Goal: Book appointment/travel/reservation

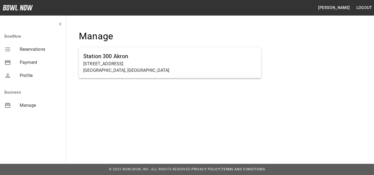
click at [24, 47] on span "Reservations" at bounding box center [41, 49] width 42 height 7
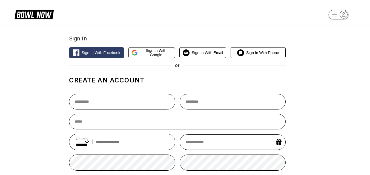
select select "**"
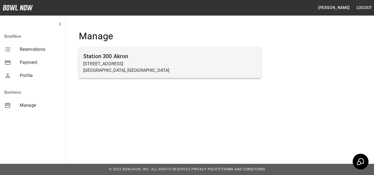
click at [128, 58] on h6 "Station 300 Akron" at bounding box center [169, 56] width 173 height 9
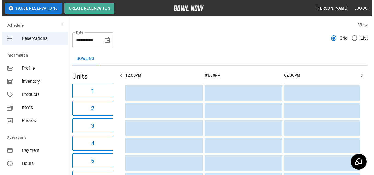
scroll to position [0, 317]
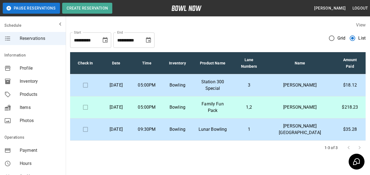
click at [265, 107] on td "1,2" at bounding box center [248, 108] width 33 height 22
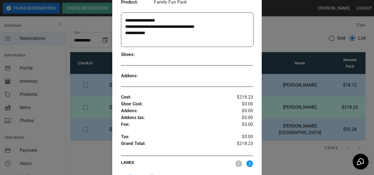
scroll to position [118, 0]
click at [281, 86] on div at bounding box center [187, 87] width 374 height 175
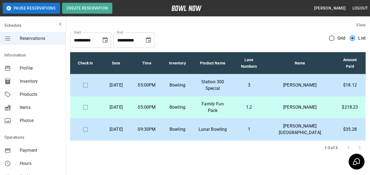
click at [265, 81] on td "3" at bounding box center [248, 85] width 33 height 22
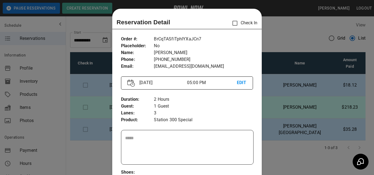
scroll to position [9, 0]
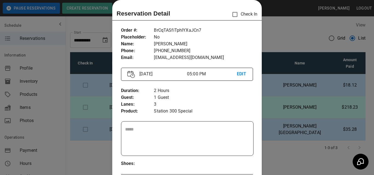
click at [276, 88] on div at bounding box center [187, 87] width 374 height 175
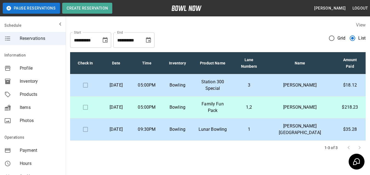
click at [265, 89] on td "3" at bounding box center [248, 85] width 33 height 22
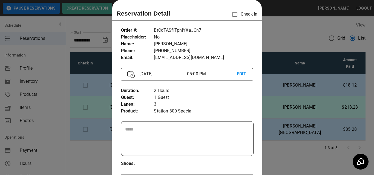
click at [268, 130] on div at bounding box center [187, 87] width 374 height 175
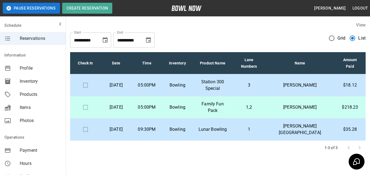
click at [292, 86] on p "[PERSON_NAME]" at bounding box center [299, 85] width 60 height 7
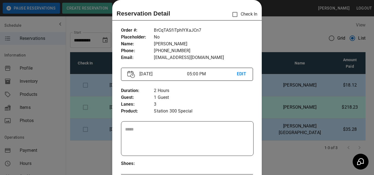
click at [285, 152] on div at bounding box center [187, 87] width 374 height 175
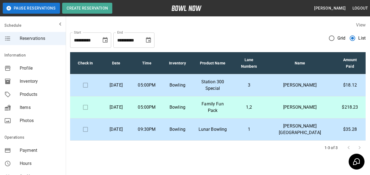
click at [261, 88] on p "3" at bounding box center [249, 85] width 24 height 7
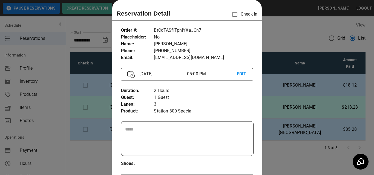
click at [281, 147] on div at bounding box center [187, 87] width 374 height 175
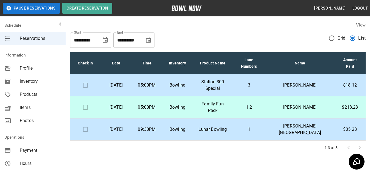
click at [188, 126] on p "Bowling" at bounding box center [177, 129] width 22 height 7
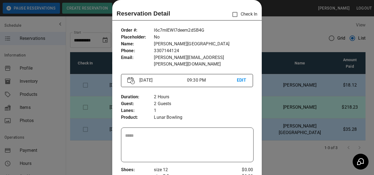
click at [298, 34] on div at bounding box center [187, 87] width 374 height 175
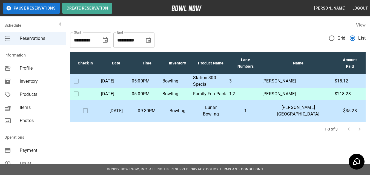
click at [333, 122] on td "[PERSON_NAME][GEOGRAPHIC_DATA]" at bounding box center [298, 111] width 72 height 22
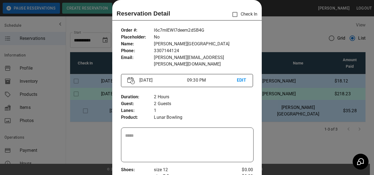
click at [307, 124] on div at bounding box center [187, 87] width 374 height 175
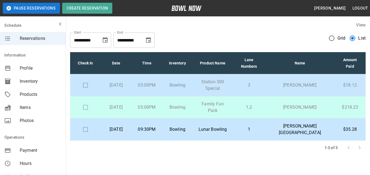
click at [351, 129] on p "$35.28" at bounding box center [349, 129] width 22 height 7
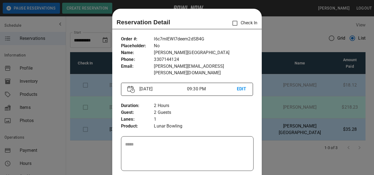
scroll to position [9, 0]
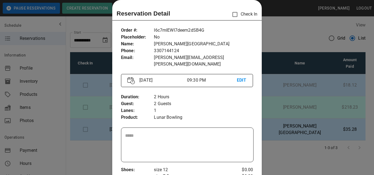
click at [279, 167] on div at bounding box center [187, 87] width 374 height 175
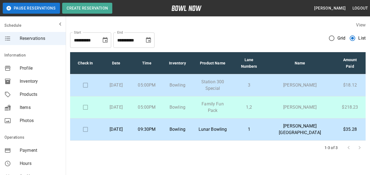
click at [188, 129] on p "Bowling" at bounding box center [177, 129] width 22 height 7
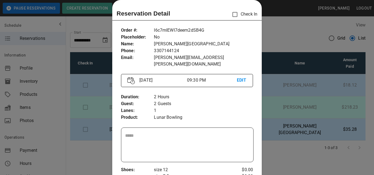
click at [272, 38] on div at bounding box center [187, 87] width 374 height 175
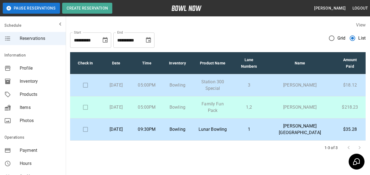
click at [248, 35] on div "**********" at bounding box center [217, 38] width 295 height 20
